Goal: Browse casually: Explore the website without a specific task or goal

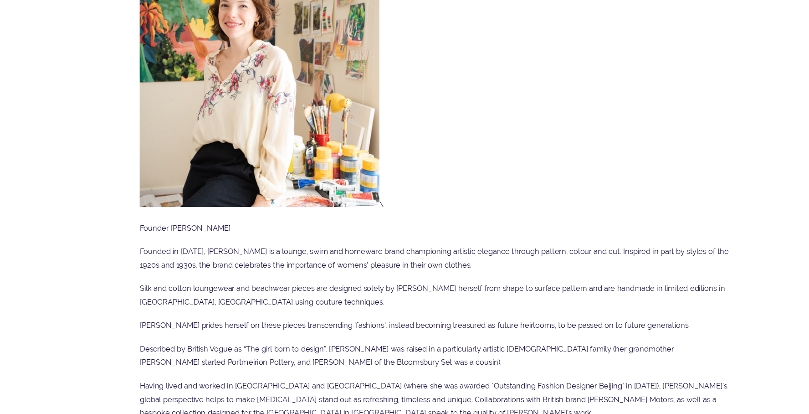
scroll to position [174, 0]
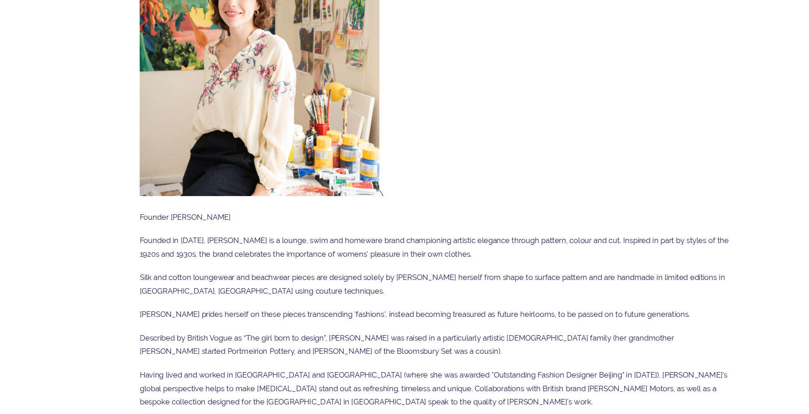
drag, startPoint x: 237, startPoint y: 232, endPoint x: 164, endPoint y: 235, distance: 72.9
click at [164, 235] on p "Founder [PERSON_NAME]" at bounding box center [405, 234] width 538 height 12
click at [8, 36] on body "Cart ( 0 ) Currency USD $ AED د.إ AFN ؋ ALL L AMD դր. ANG ƒ AUD $ AWG ƒ AZN ₼" at bounding box center [404, 287] width 809 height 923
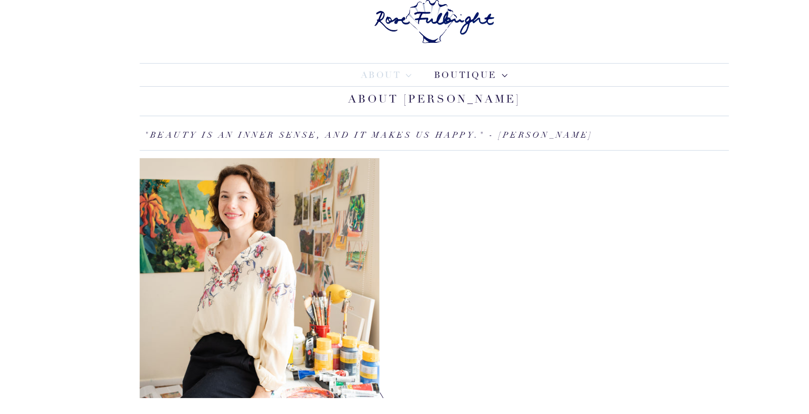
scroll to position [0, 0]
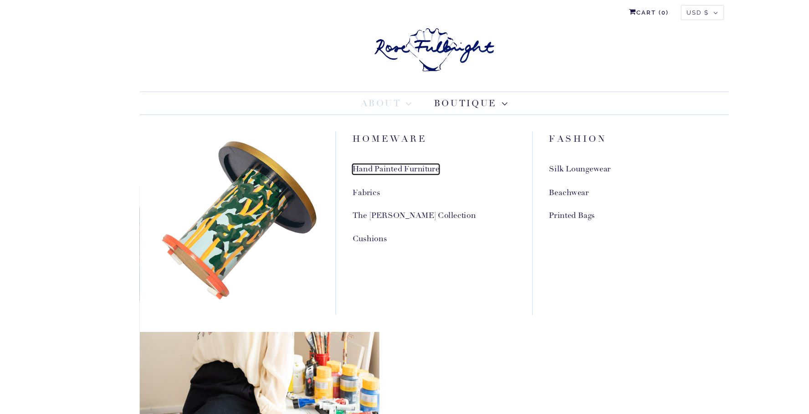
click at [393, 157] on link "Hand Painted Furniture" at bounding box center [369, 154] width 79 height 10
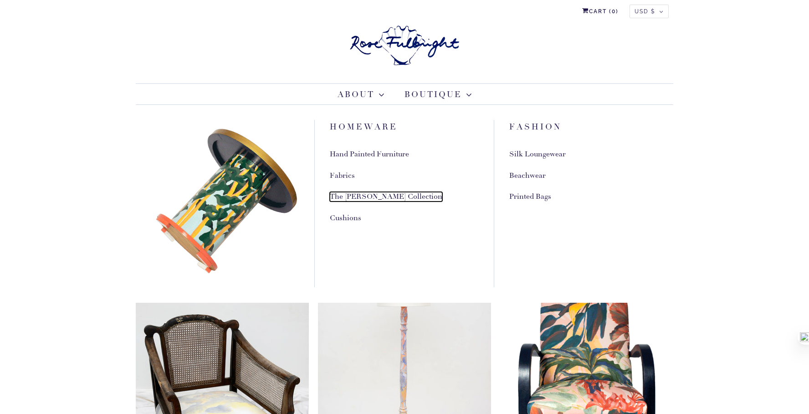
click at [363, 193] on link "The [PERSON_NAME] Collection" at bounding box center [386, 197] width 113 height 10
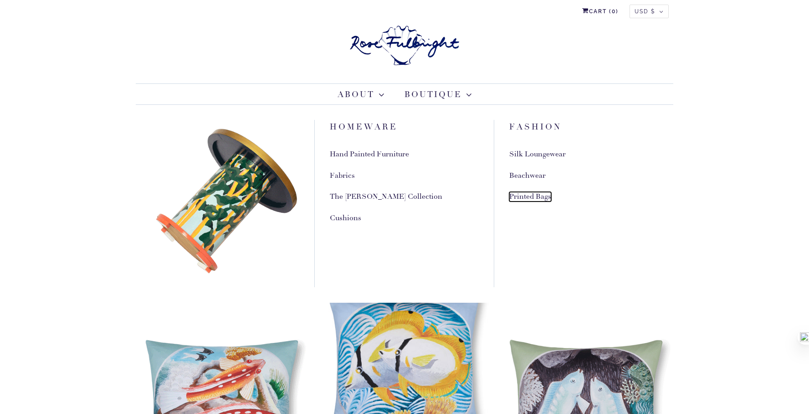
click at [535, 195] on link "Printed Bags" at bounding box center [530, 197] width 42 height 10
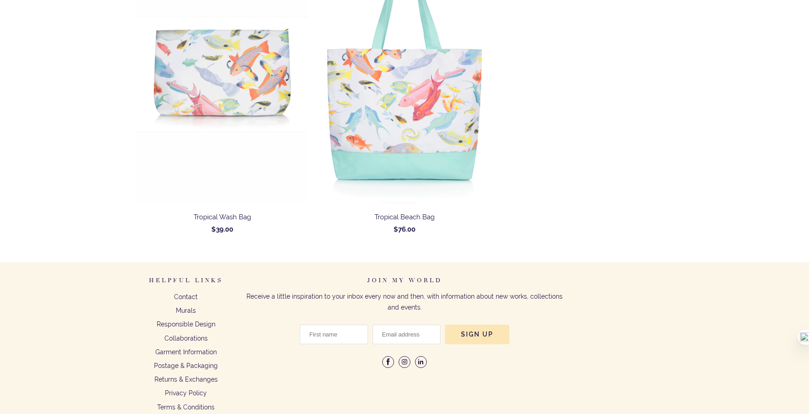
scroll to position [198, 0]
